Goal: Task Accomplishment & Management: Use online tool/utility

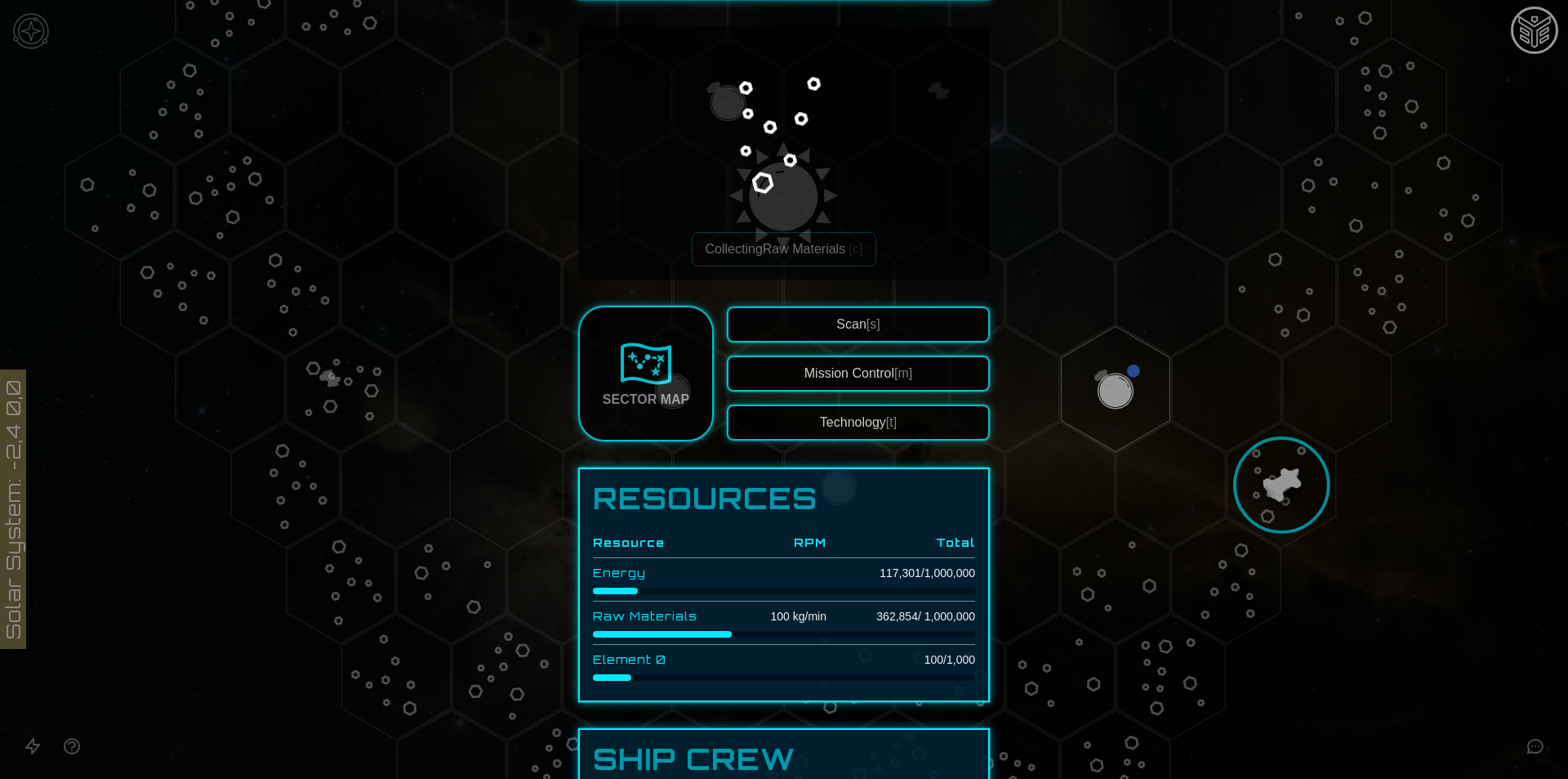
scroll to position [327, 0]
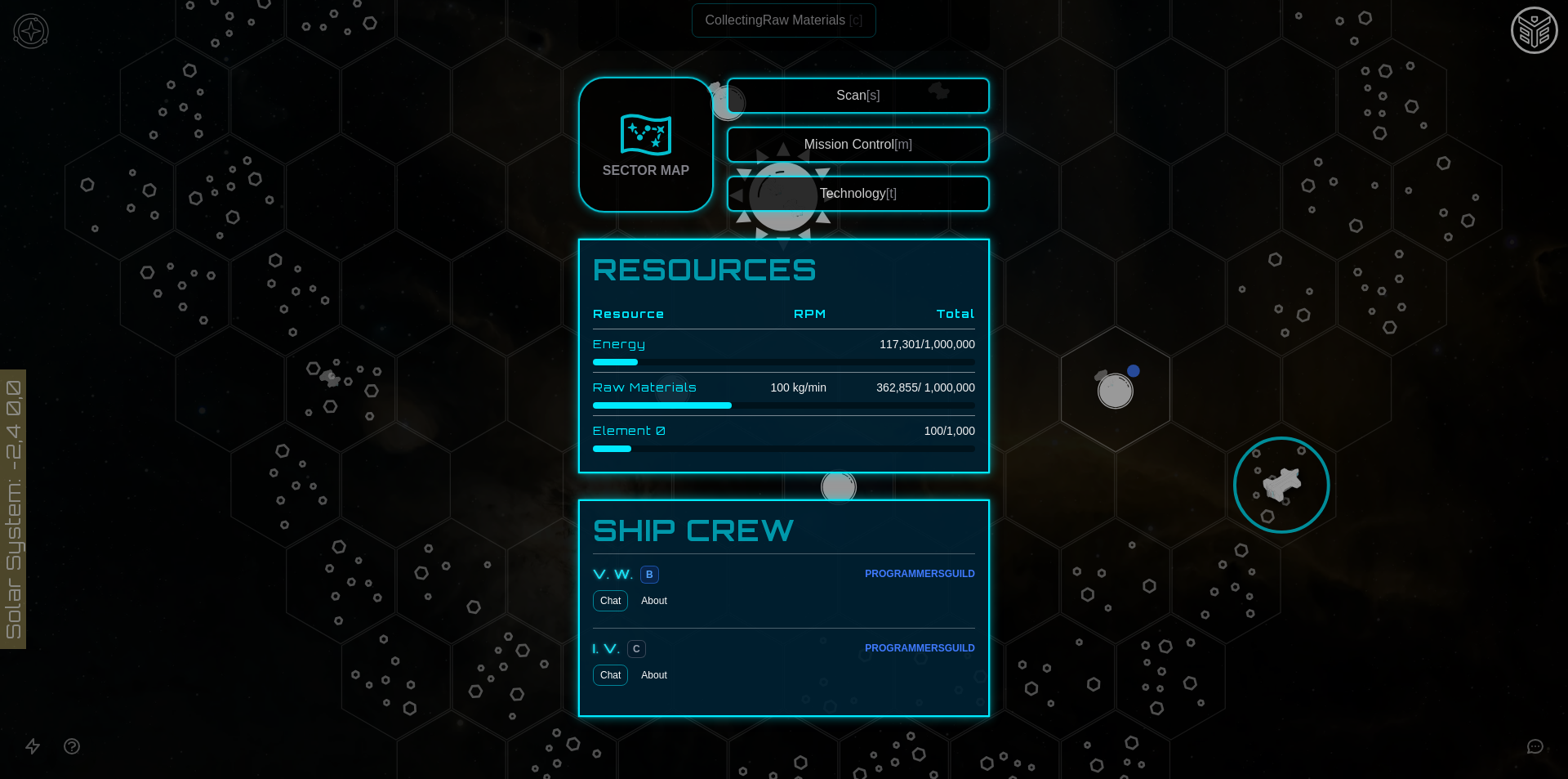
click at [1321, 451] on div at bounding box center [784, 389] width 1568 height 779
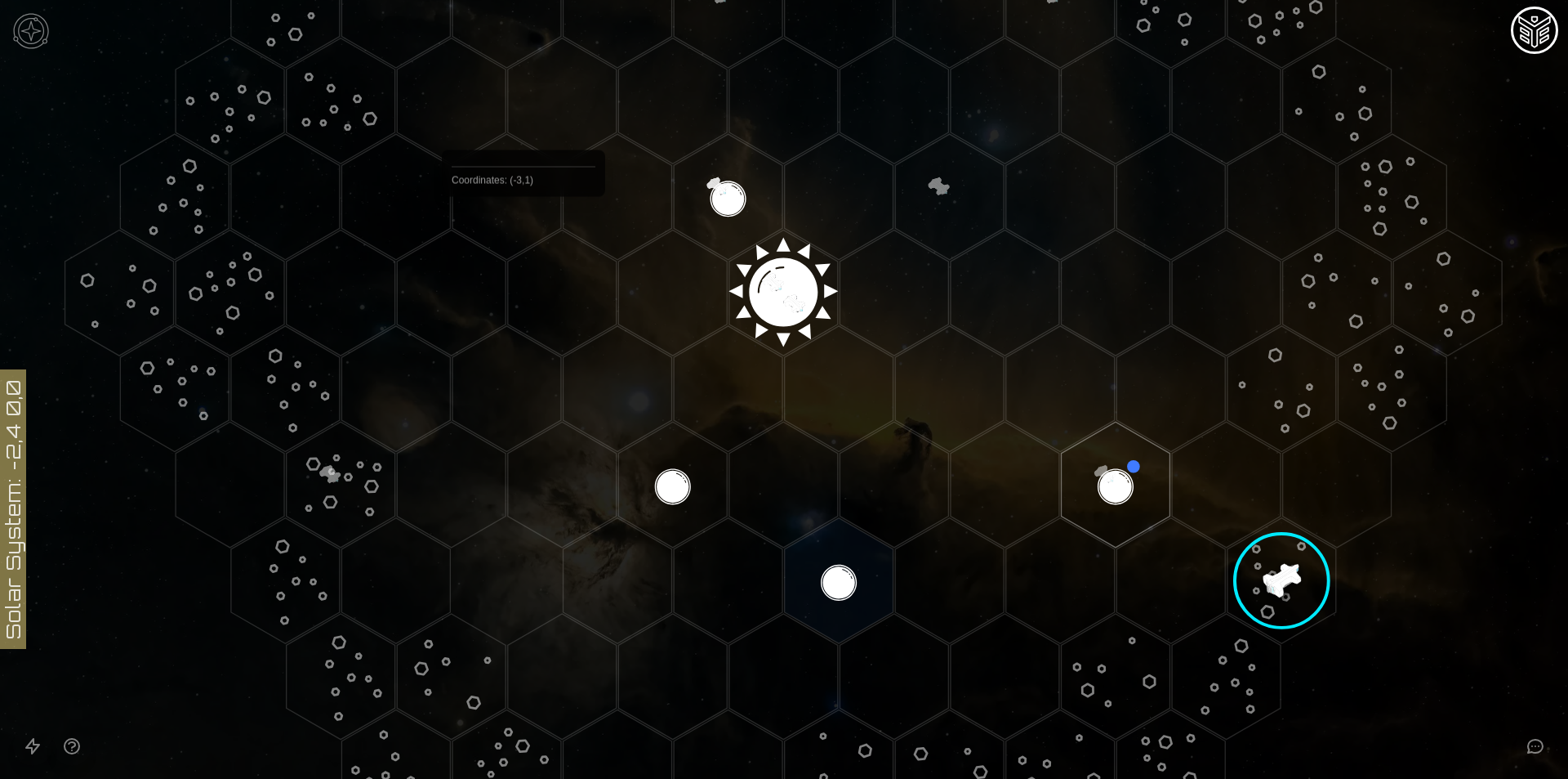
scroll to position [585, 0]
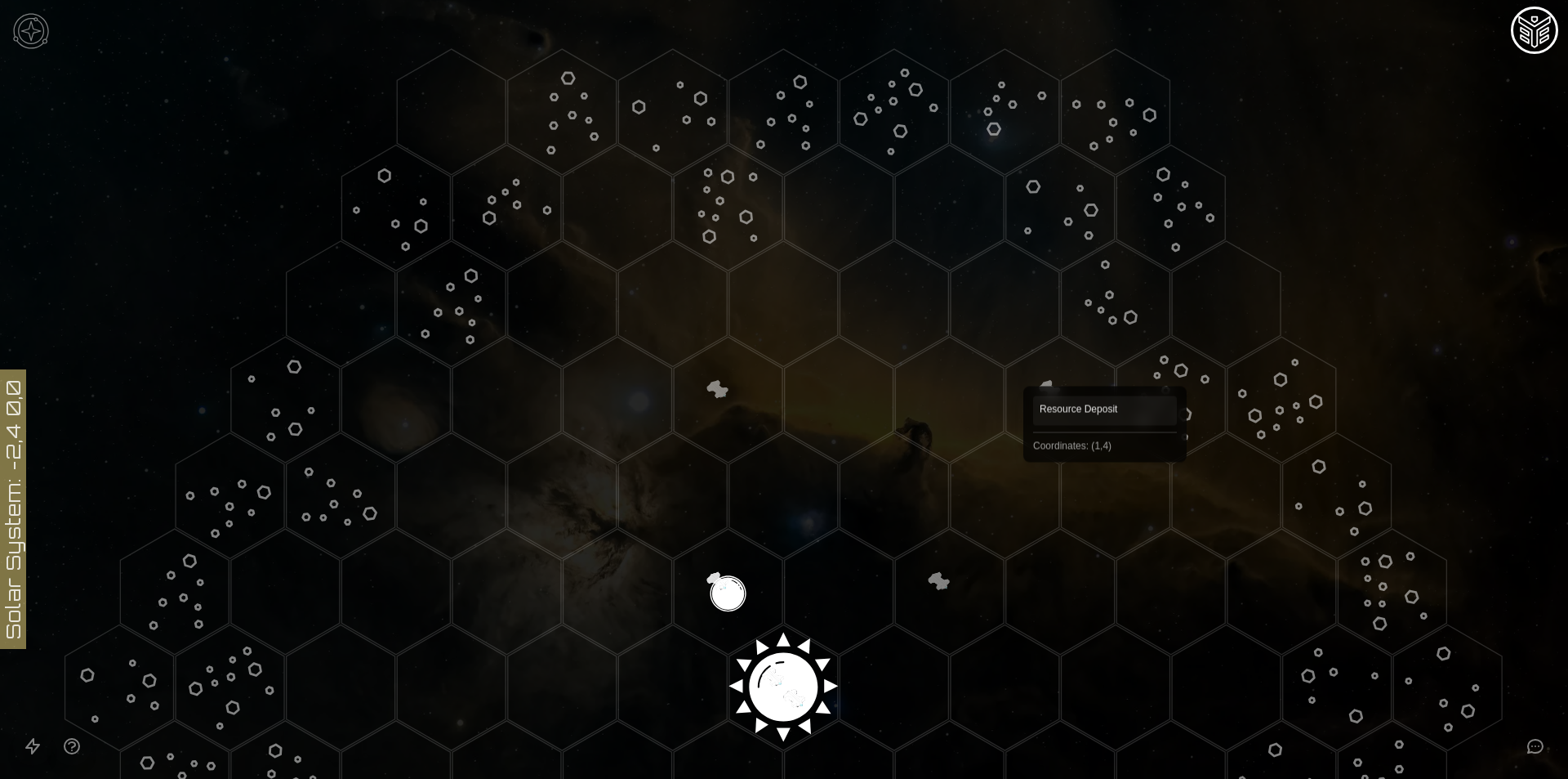
scroll to position [572, 0]
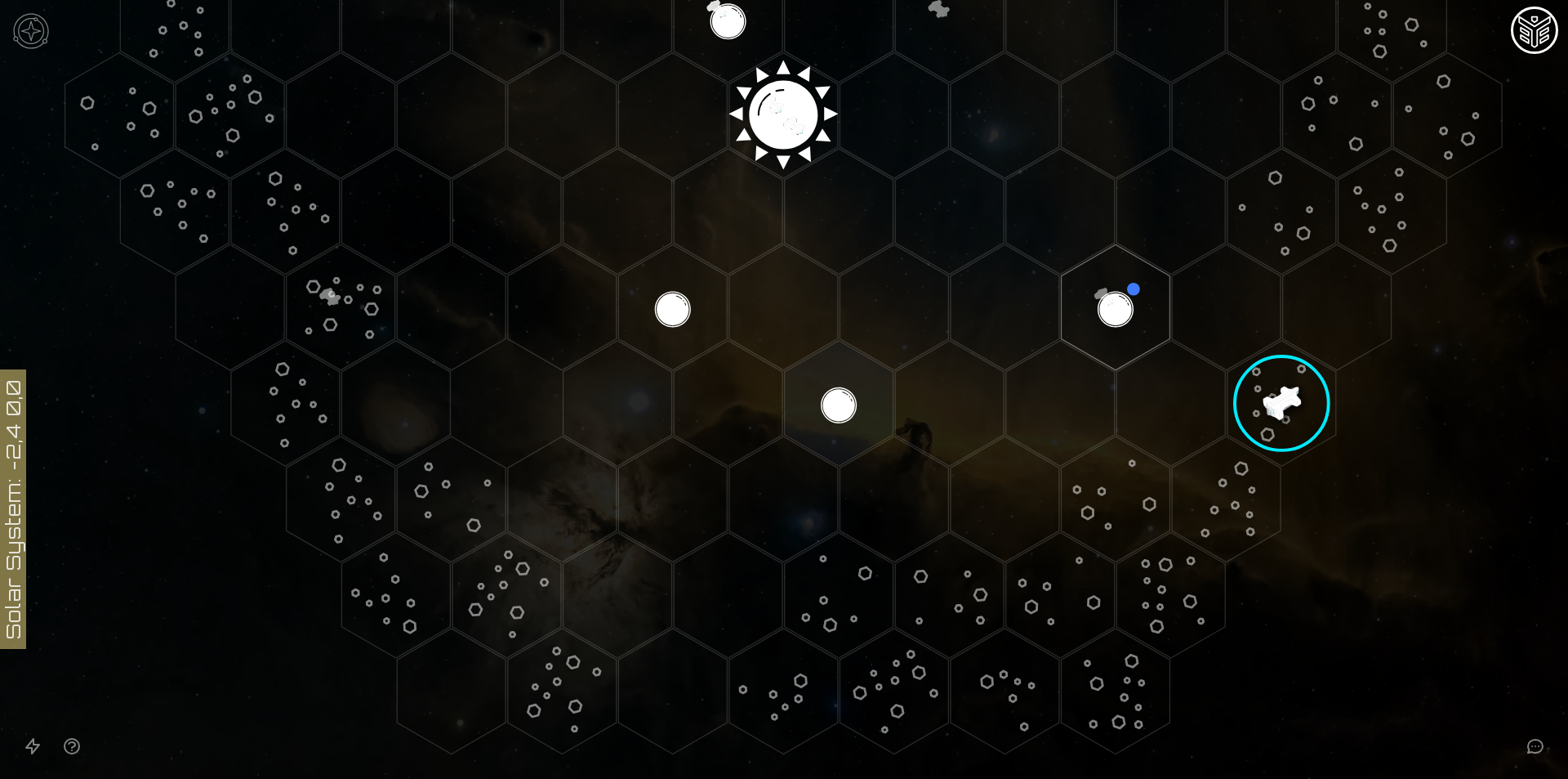
click at [866, 409] on polygon "Hex at coordinates -1,3, clickable" at bounding box center [839, 404] width 108 height 126
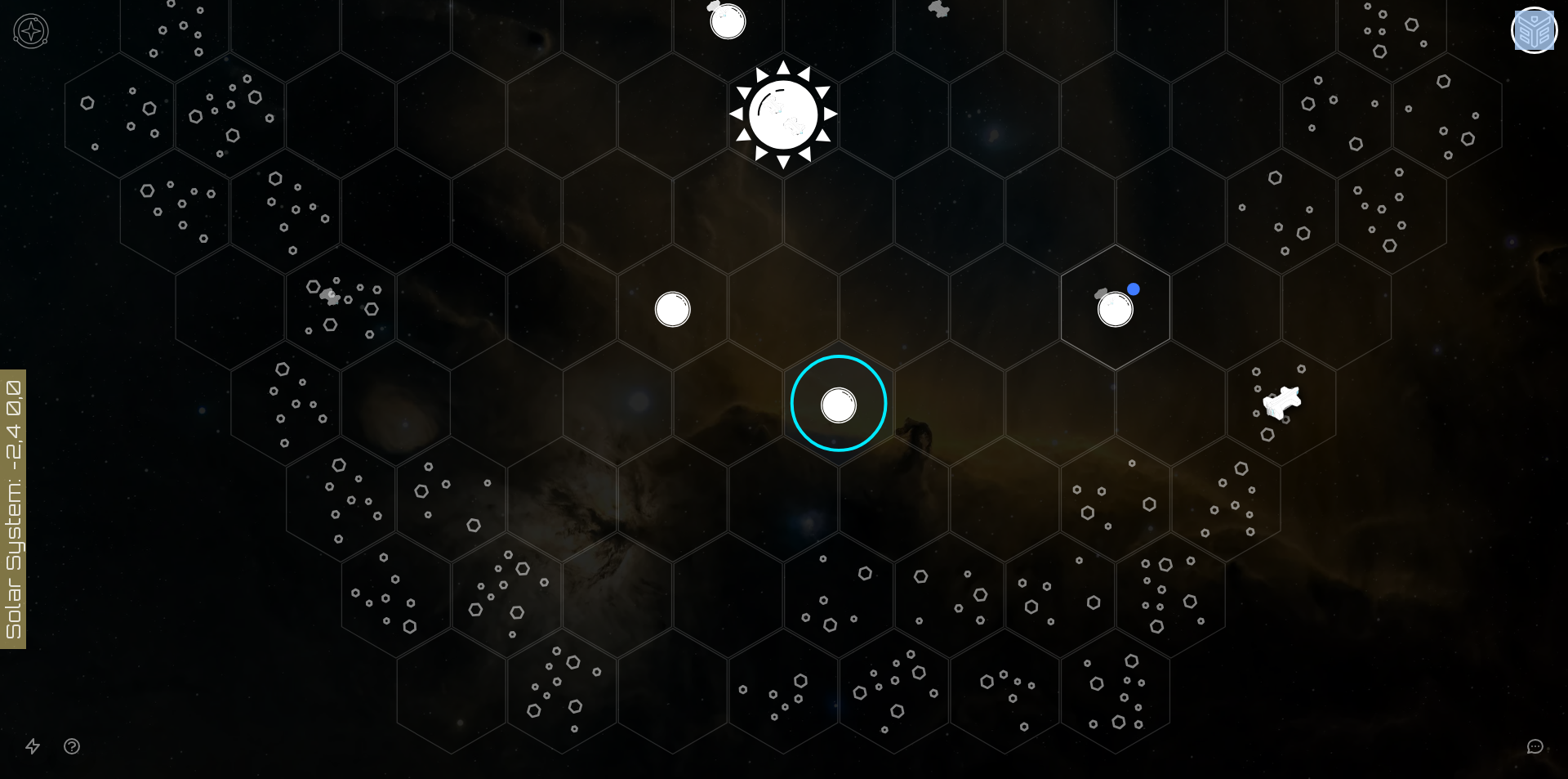
click at [866, 409] on image at bounding box center [839, 403] width 128 height 128
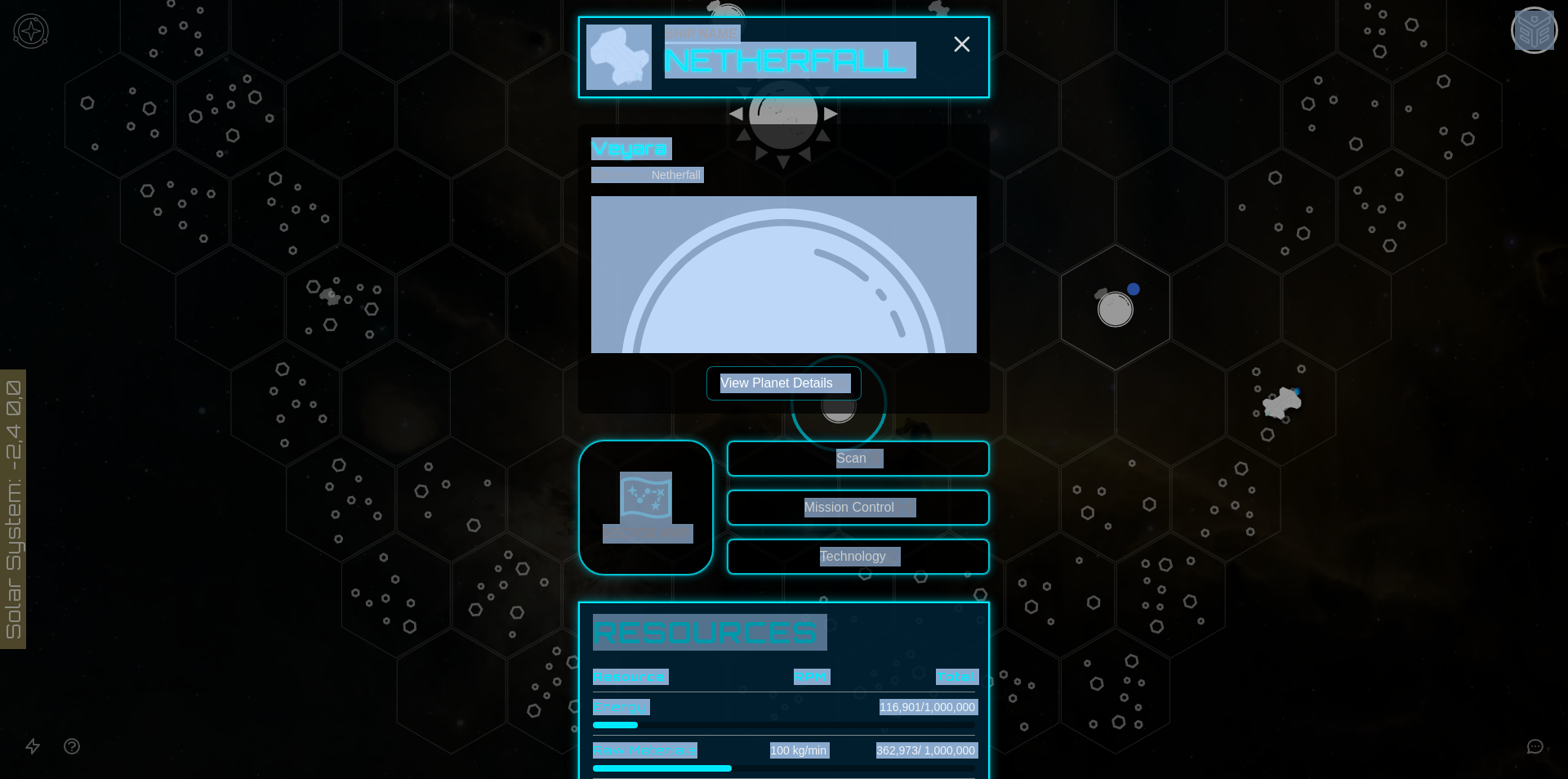
click at [860, 373] on div "Veyara Claimed by: Netherfall View Planet Details [p]" at bounding box center [783, 269] width 385 height 263
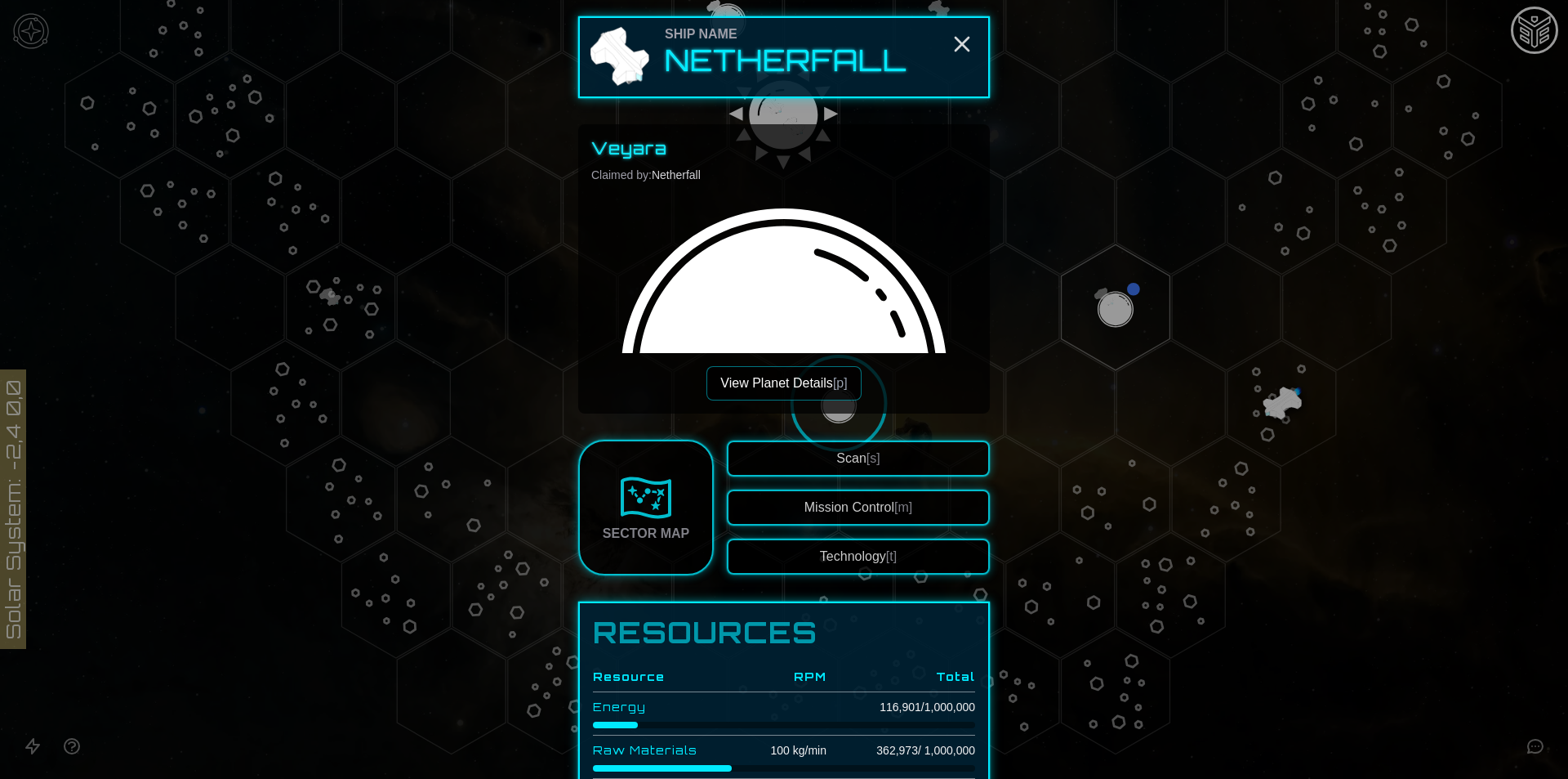
click at [825, 384] on button "View Planet Details [p]" at bounding box center [784, 384] width 155 height 35
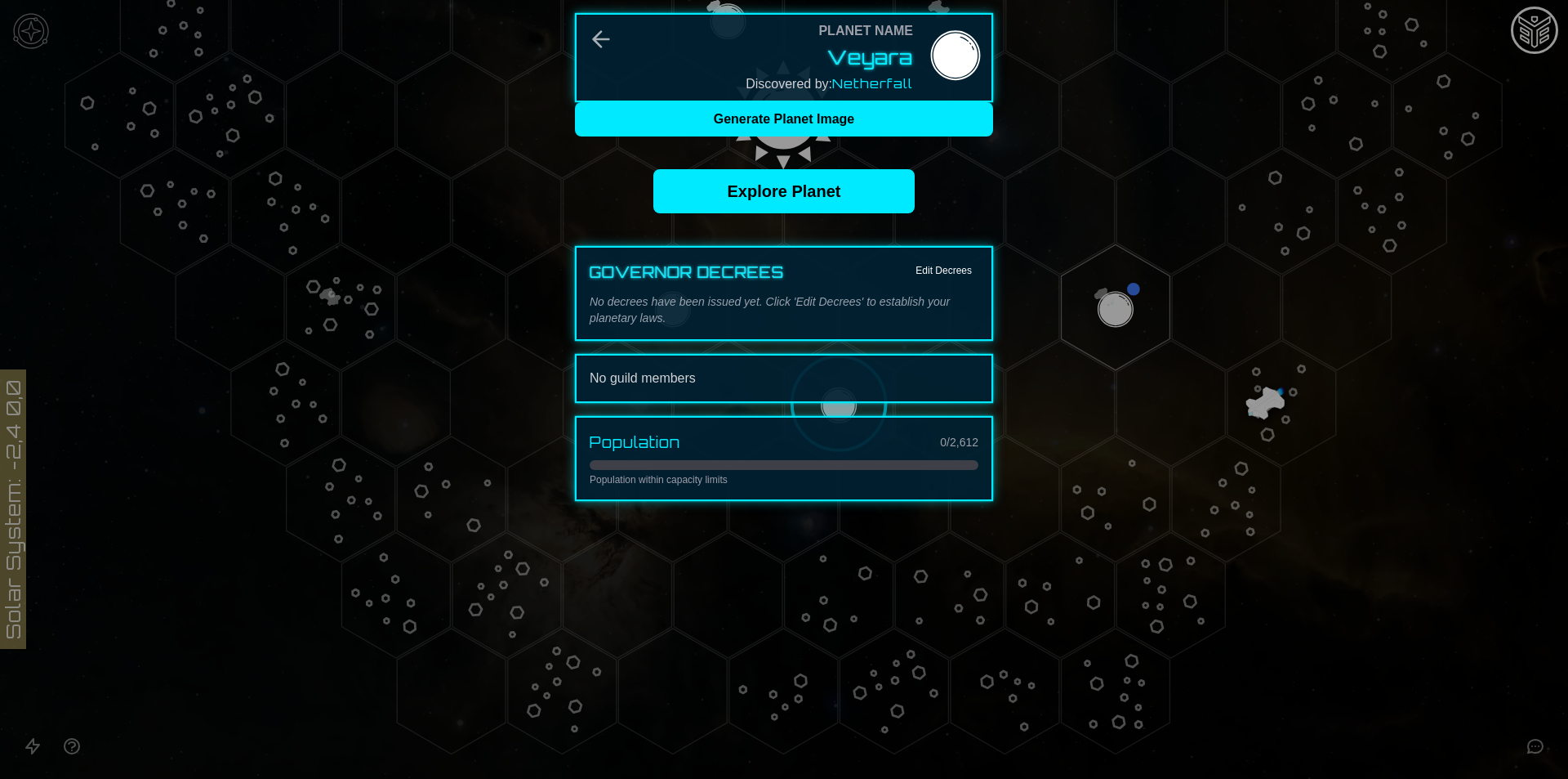
click at [1273, 409] on div at bounding box center [784, 389] width 1568 height 779
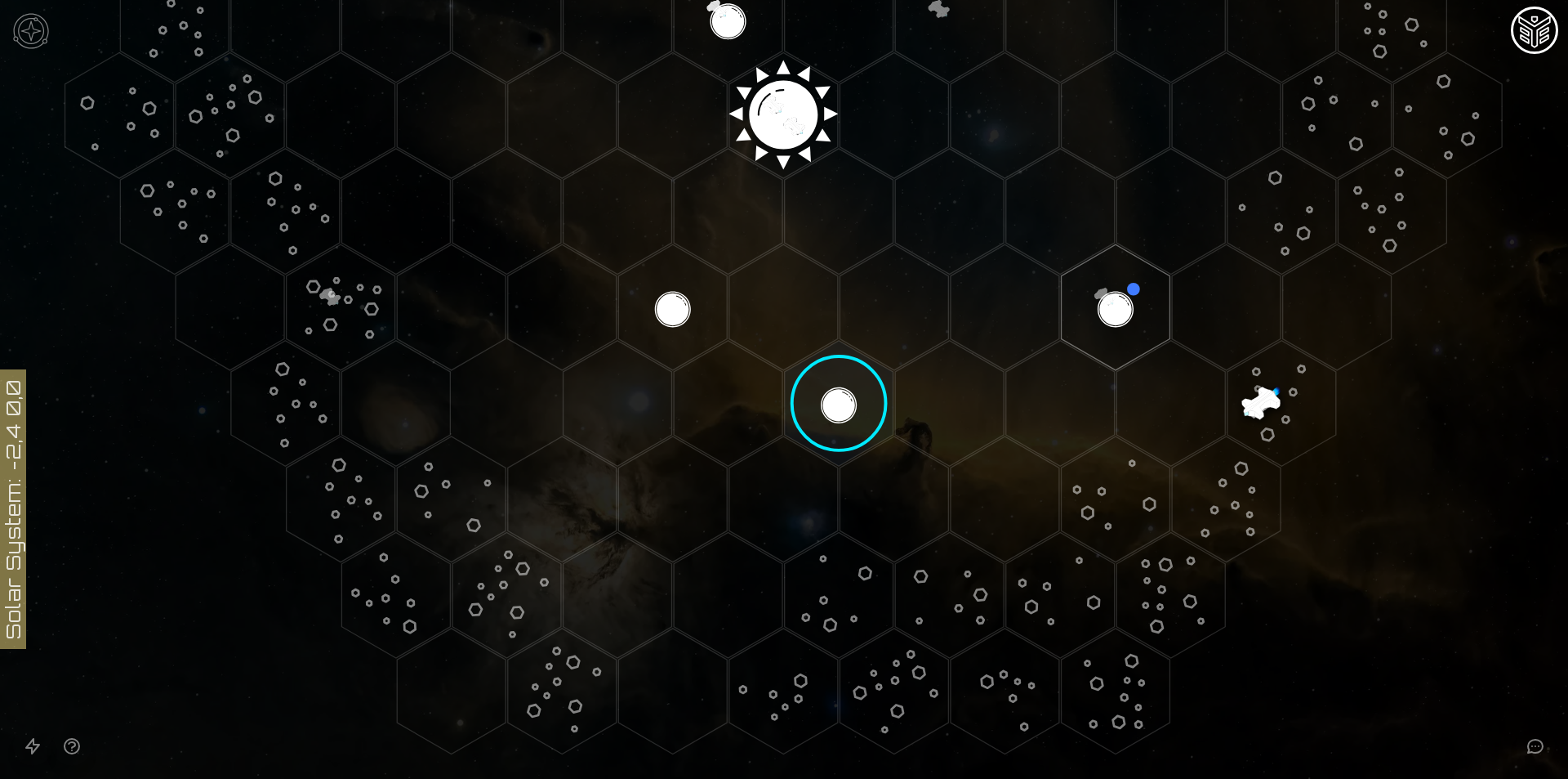
click at [1255, 386] on polygon "Hex at coordinates 3,3, clickable" at bounding box center [1281, 404] width 108 height 126
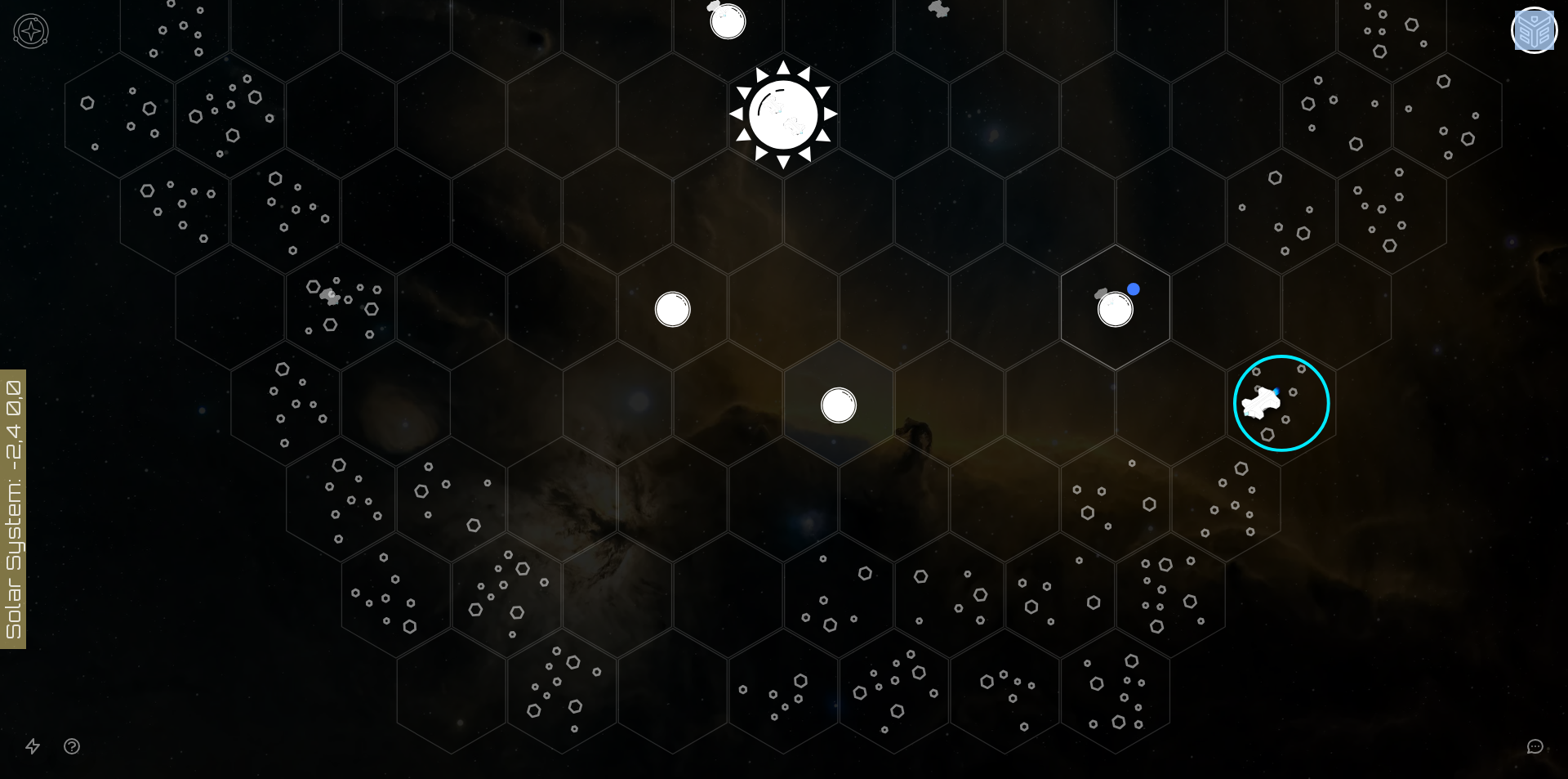
click at [1256, 386] on image at bounding box center [1281, 404] width 157 height 157
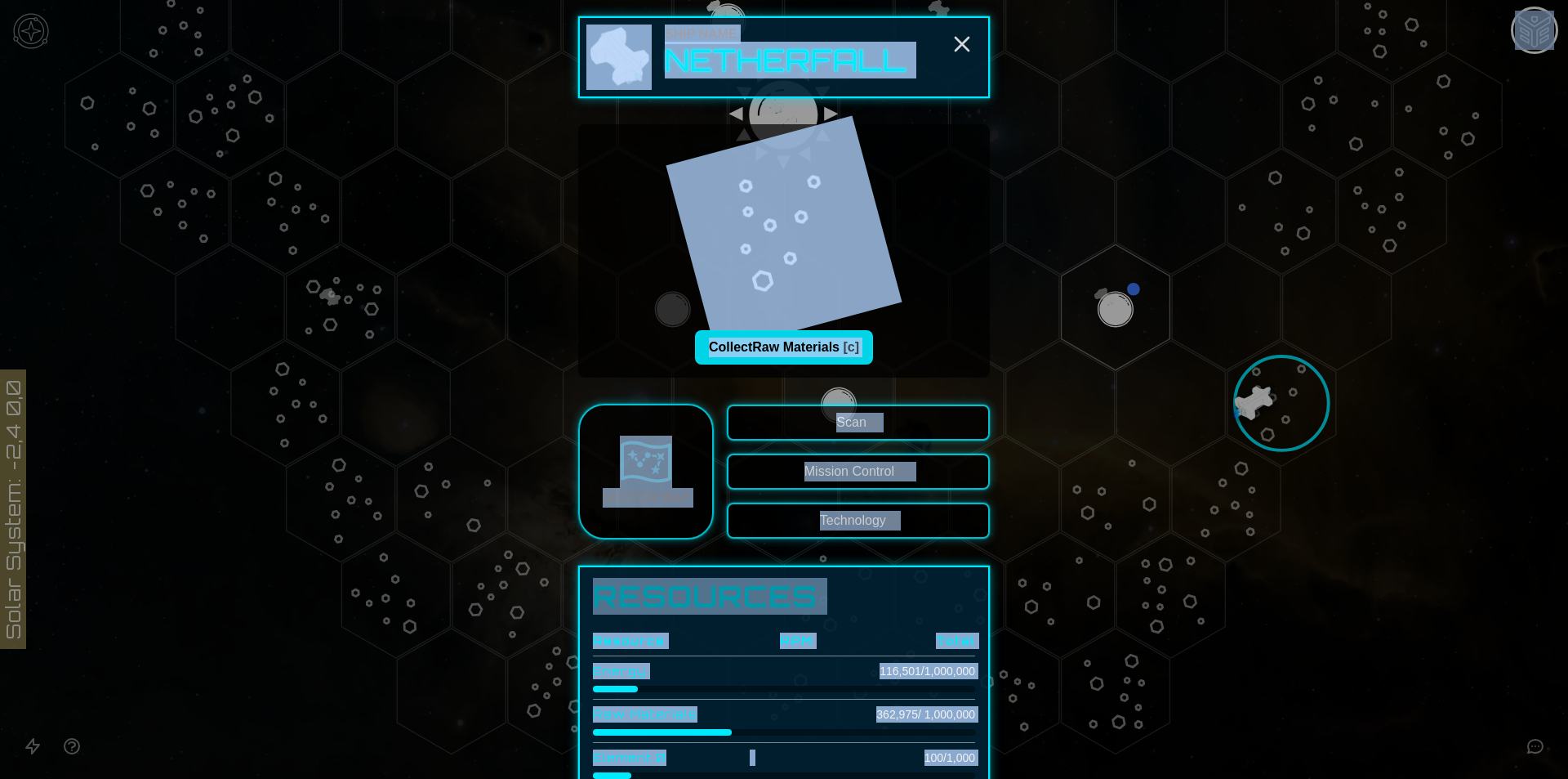
click at [814, 344] on button "Collect Raw Materials [c]" at bounding box center [784, 347] width 178 height 35
click at [920, 323] on div "Collecting Raw Materials [c]" at bounding box center [783, 251] width 385 height 227
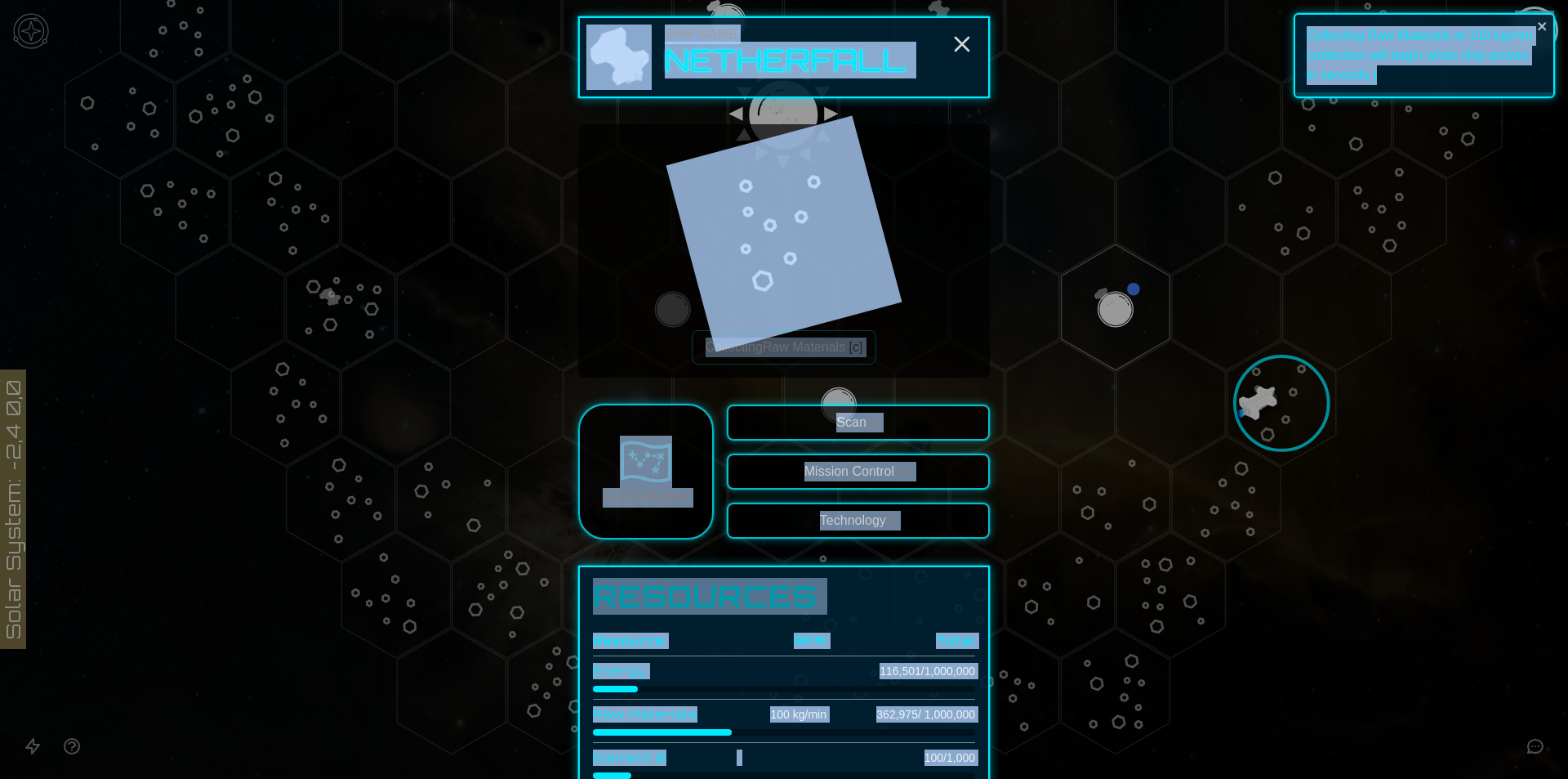
click at [1334, 425] on div at bounding box center [784, 389] width 1568 height 779
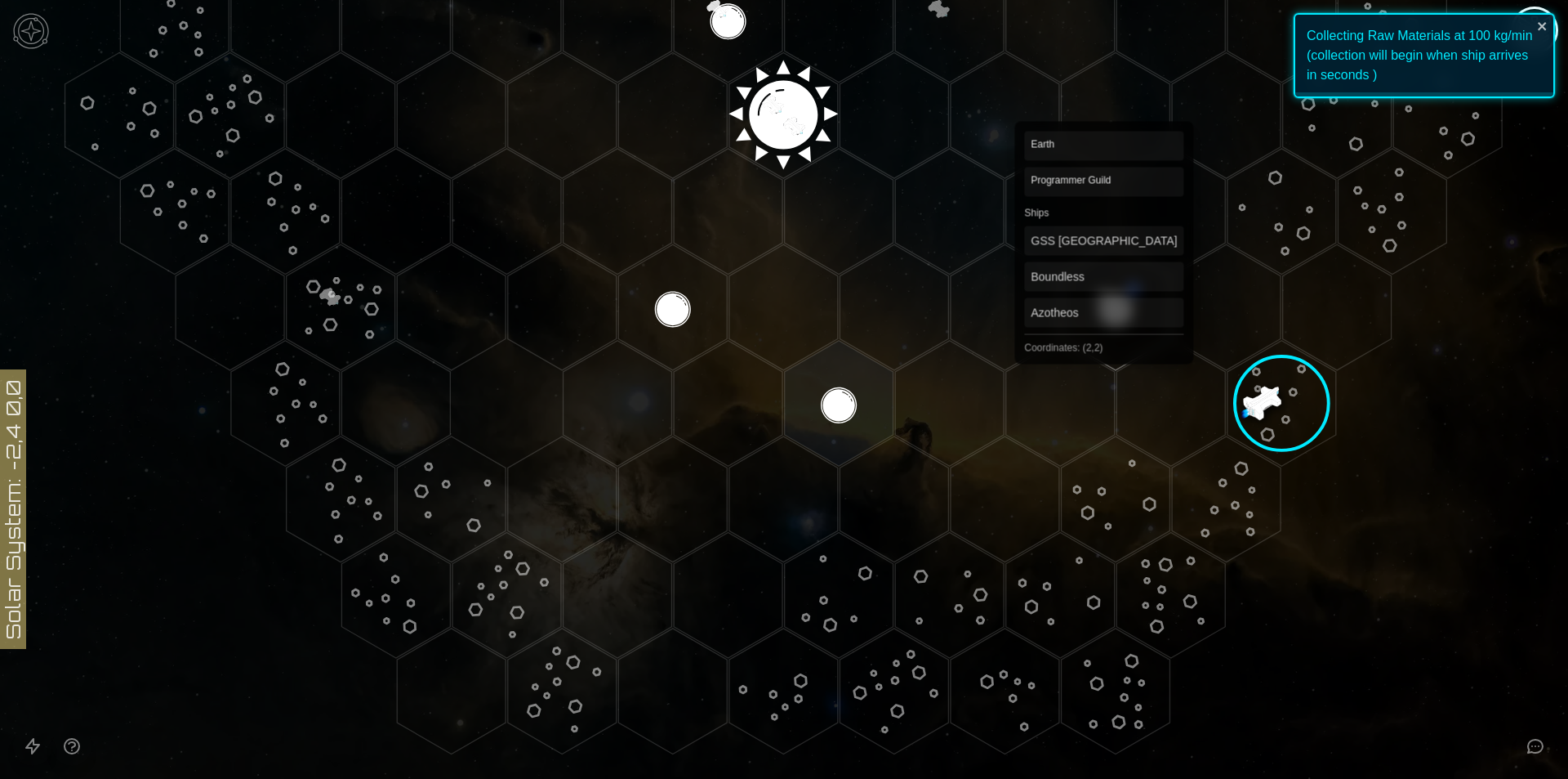
click at [1105, 302] on polygon "Hex at coordinates 2,2, clickable" at bounding box center [1115, 307] width 108 height 126
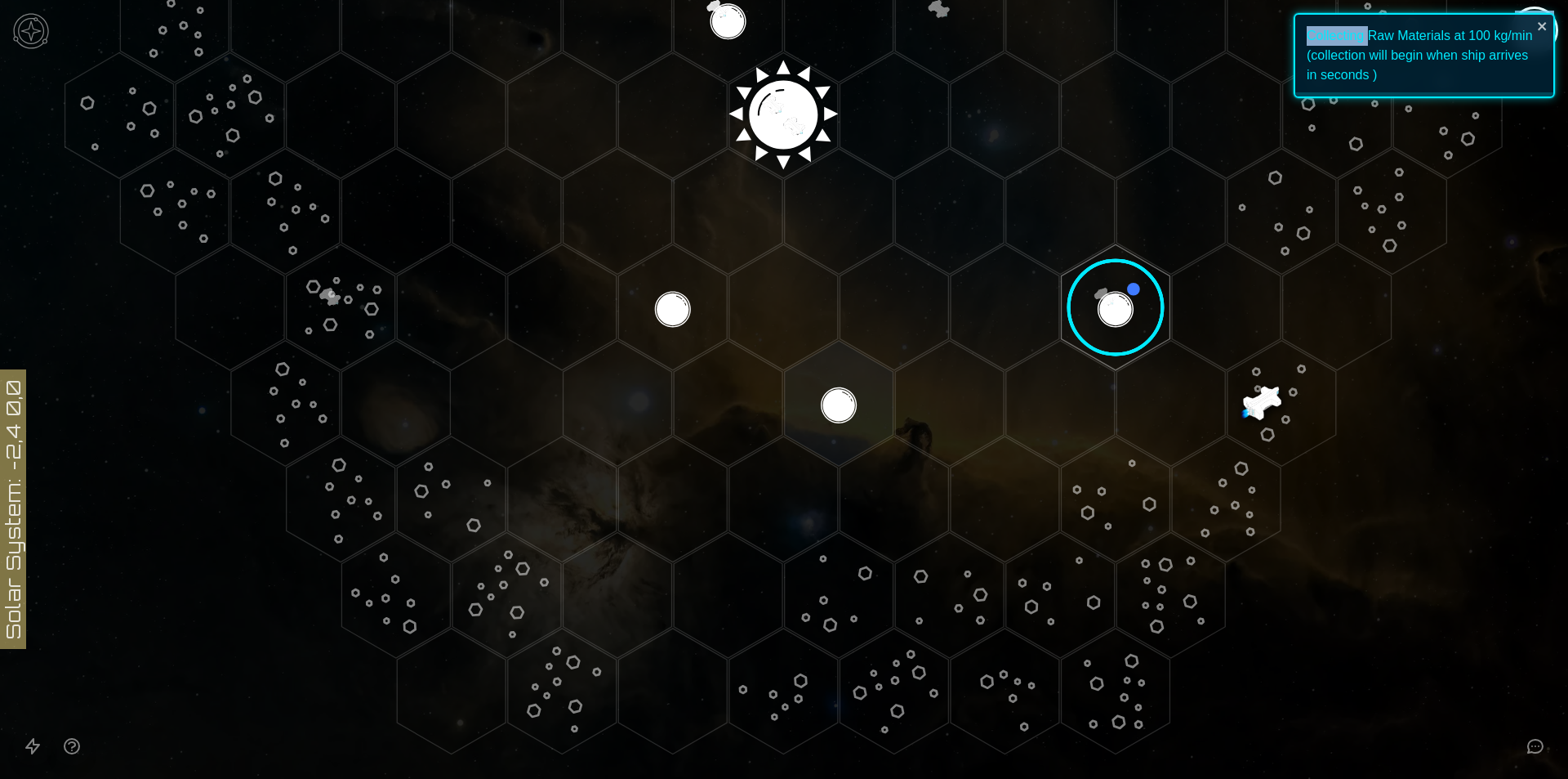
click at [1105, 302] on image at bounding box center [1115, 307] width 128 height 128
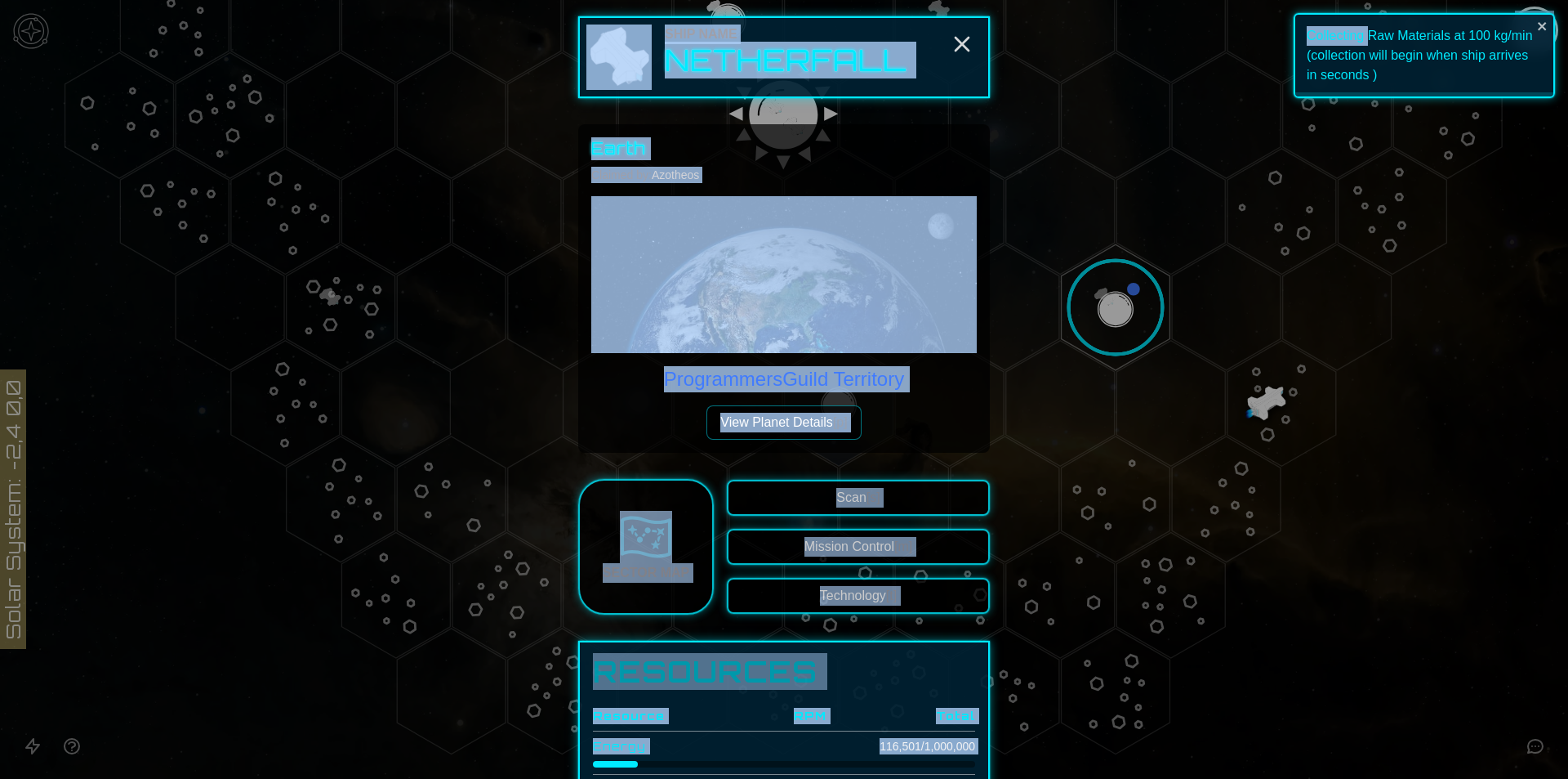
click at [921, 442] on div "Earth Claimed by: Azotheos Programmers [GEOGRAPHIC_DATA] View Planet Details [p]" at bounding box center [784, 288] width 412 height 329
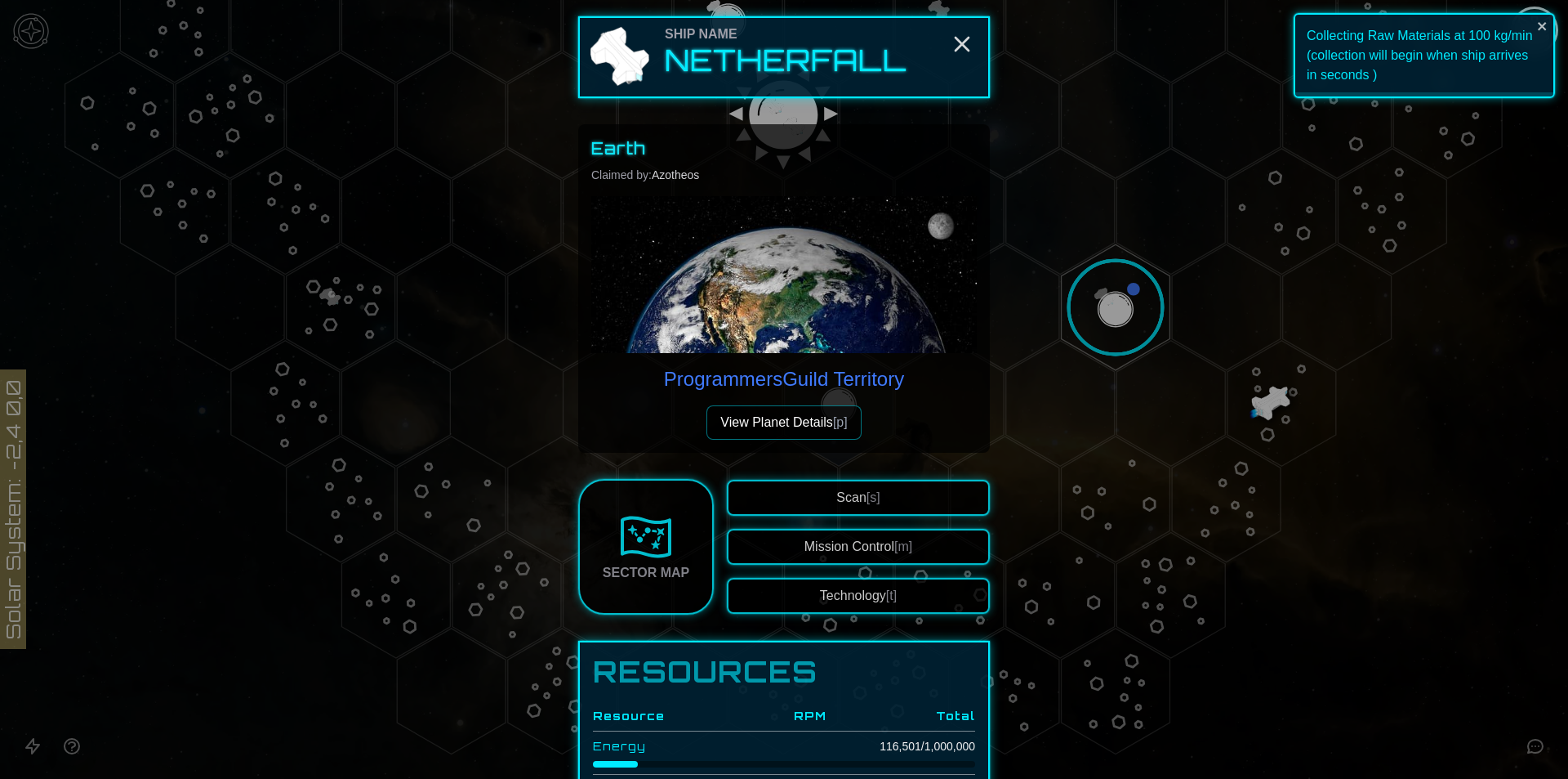
click at [773, 414] on button "View Planet Details [p]" at bounding box center [784, 423] width 155 height 35
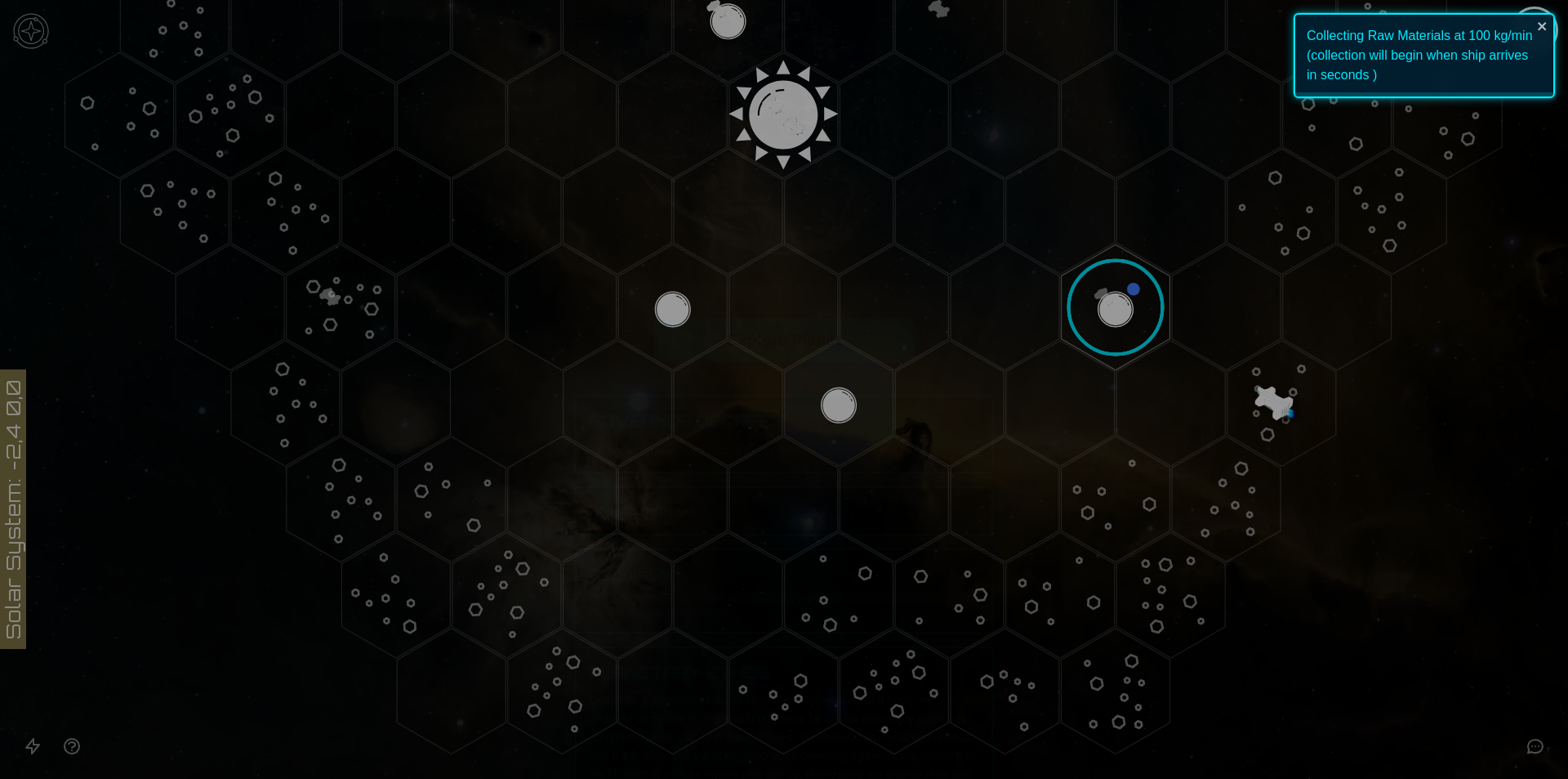
scroll to position [409, 0]
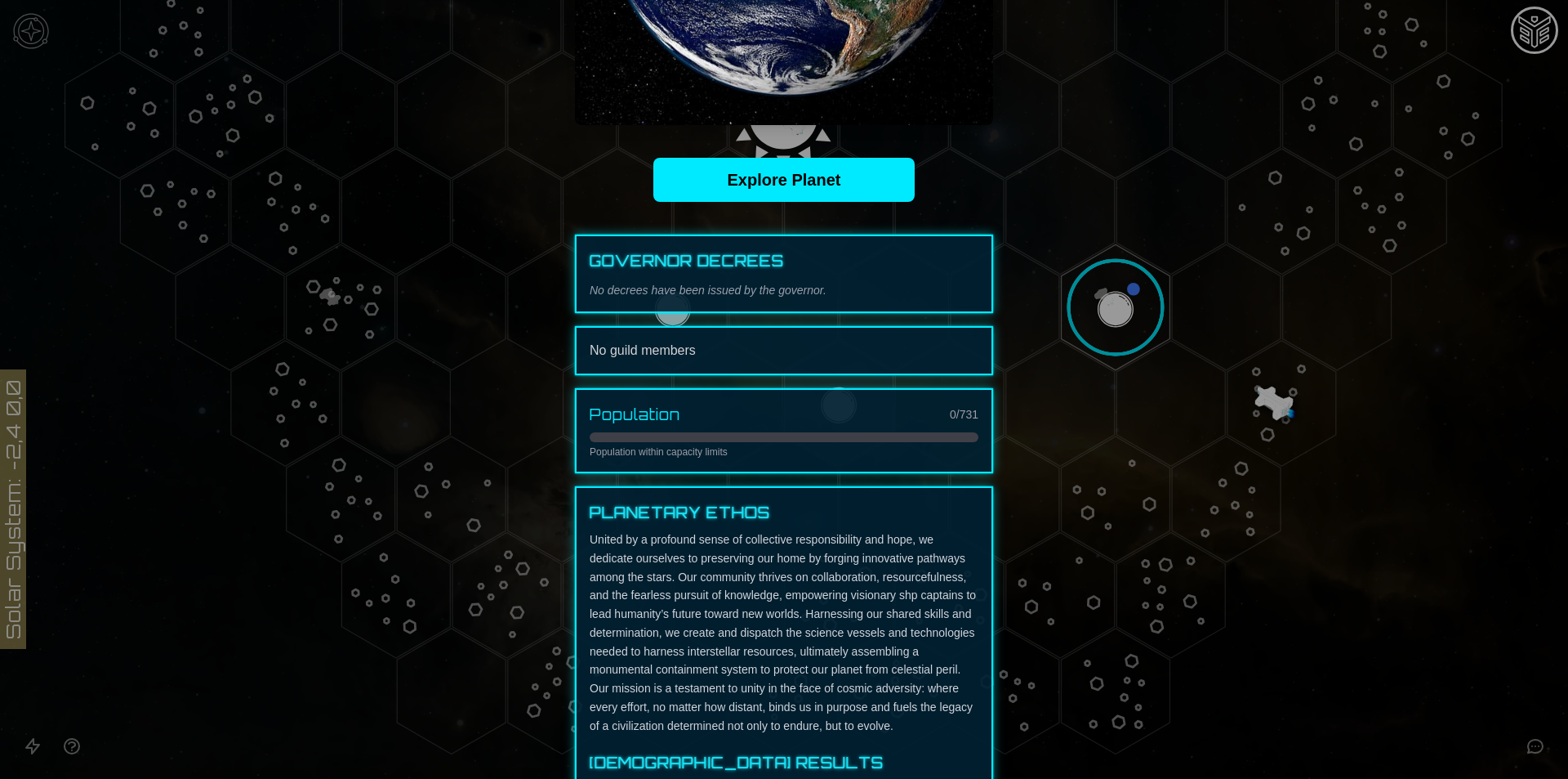
click at [1262, 404] on div at bounding box center [784, 389] width 1568 height 779
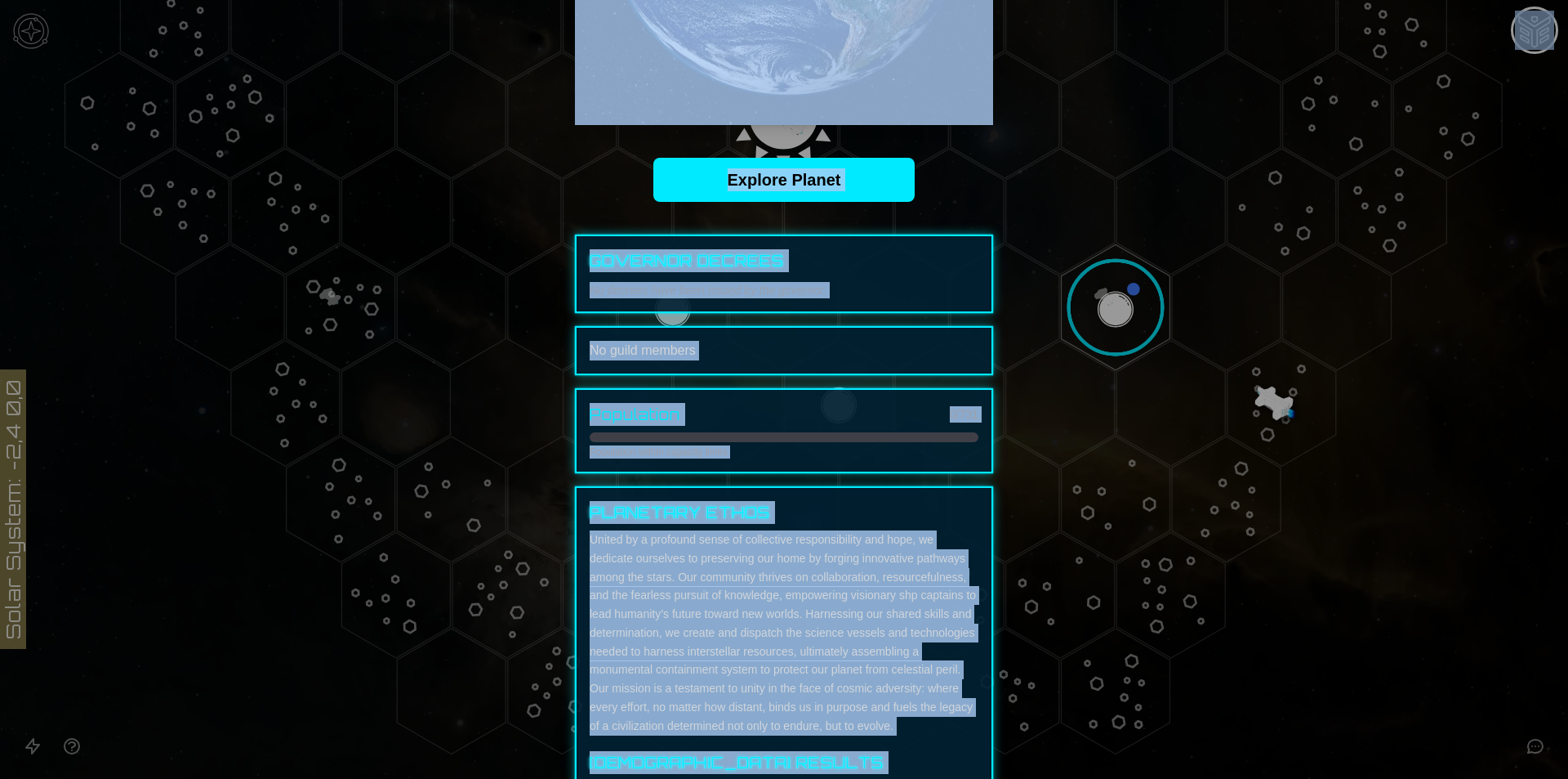
click at [1262, 404] on polygon "Hex at coordinates 3,3, clickable" at bounding box center [1281, 404] width 108 height 126
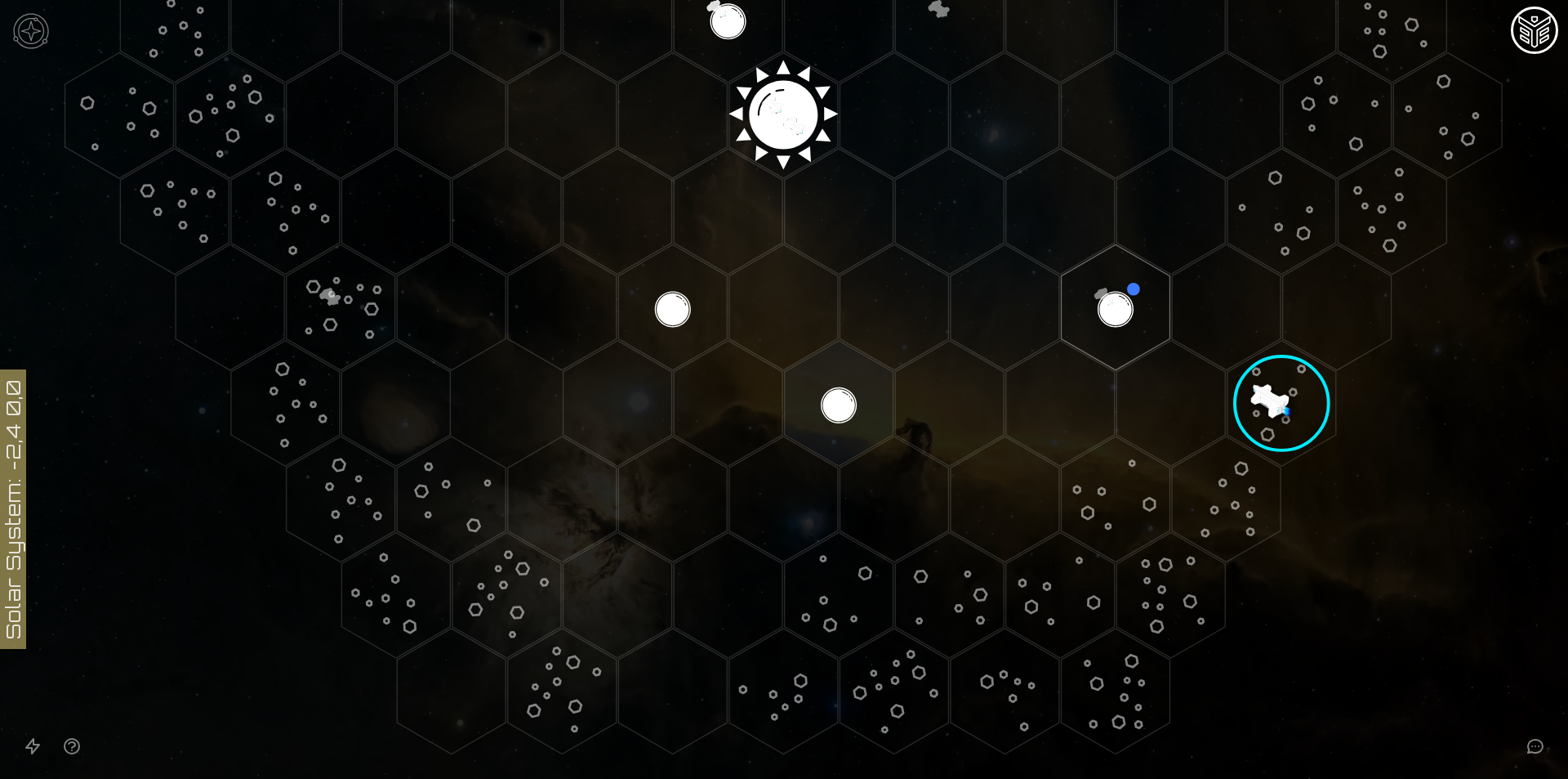
click at [1262, 404] on image at bounding box center [1281, 404] width 157 height 157
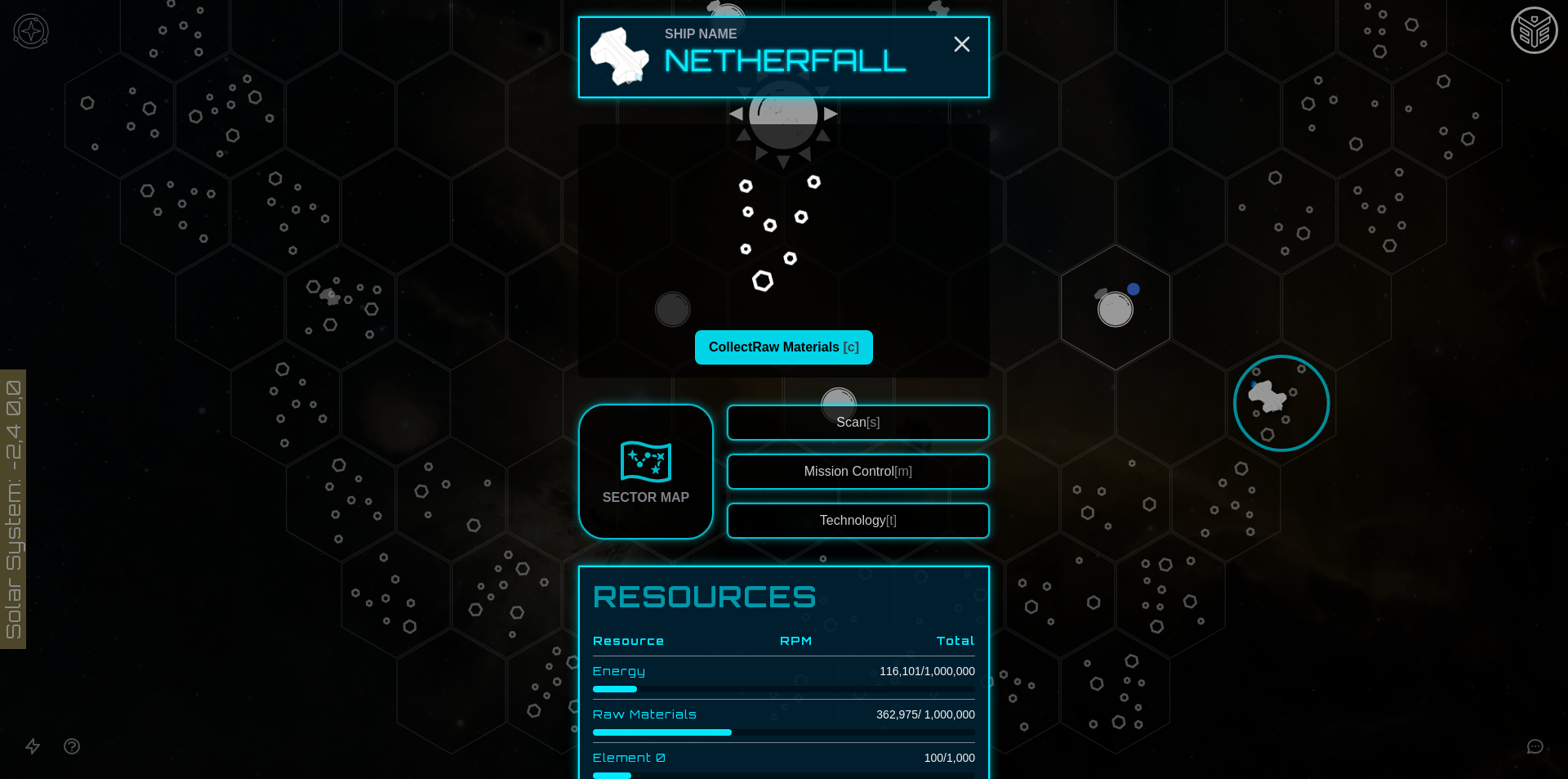
click at [773, 361] on button "Collect Raw Materials [c]" at bounding box center [784, 347] width 178 height 35
click at [1350, 495] on div at bounding box center [784, 389] width 1568 height 779
